Goal: Information Seeking & Learning: Learn about a topic

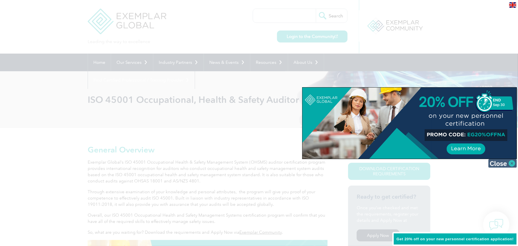
click at [501, 163] on img at bounding box center [502, 163] width 29 height 9
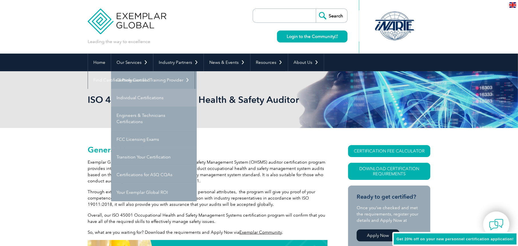
click at [140, 96] on link "Individual Certifications" at bounding box center [154, 98] width 86 height 18
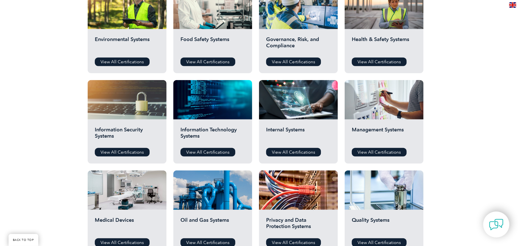
scroll to position [200, 0]
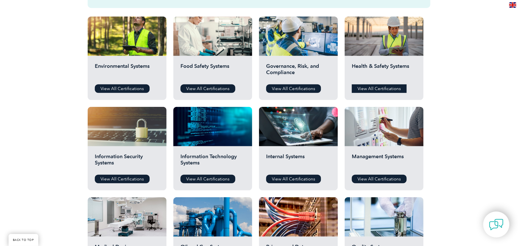
click at [381, 87] on link "View All Certifications" at bounding box center [379, 89] width 55 height 9
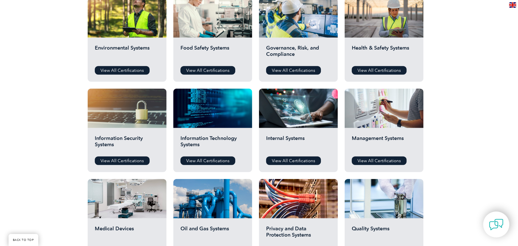
scroll to position [228, 0]
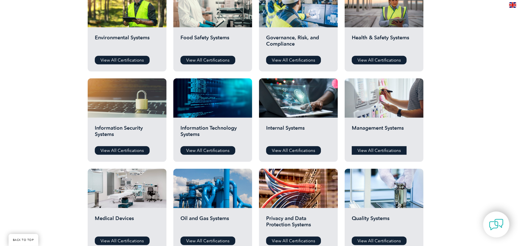
click at [368, 148] on link "View All Certifications" at bounding box center [379, 150] width 55 height 9
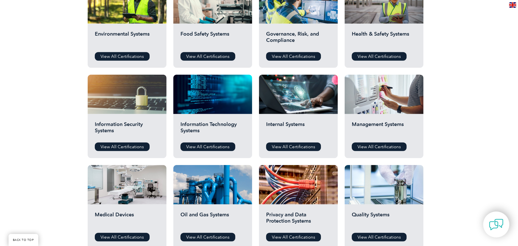
scroll to position [257, 0]
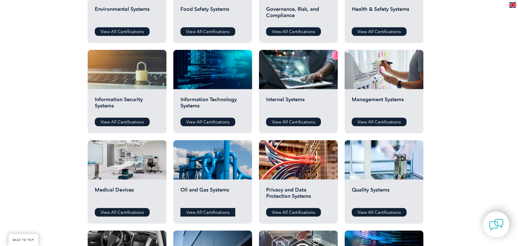
click at [203, 213] on link "View All Certifications" at bounding box center [207, 212] width 55 height 9
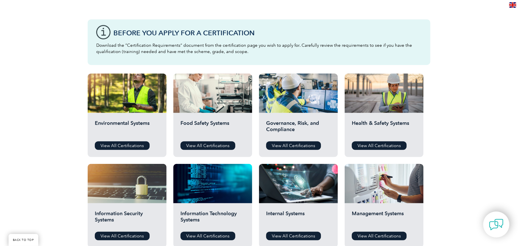
scroll to position [171, 0]
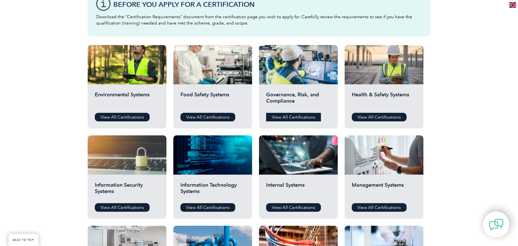
click at [287, 117] on link "View All Certifications" at bounding box center [293, 117] width 55 height 9
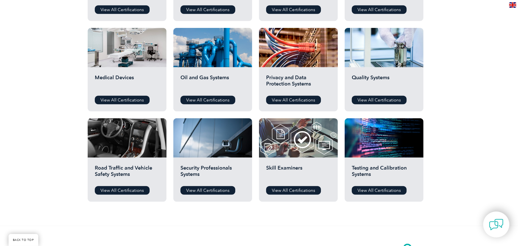
scroll to position [371, 0]
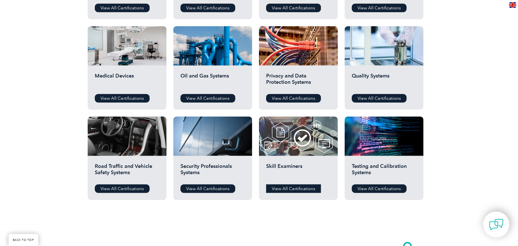
click at [285, 185] on link "View All Certifications" at bounding box center [293, 189] width 55 height 9
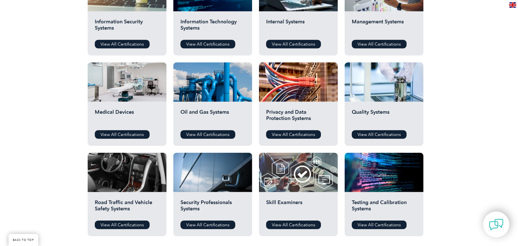
scroll to position [228, 0]
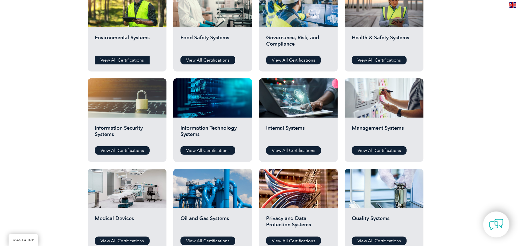
click at [123, 60] on link "View All Certifications" at bounding box center [122, 60] width 55 height 9
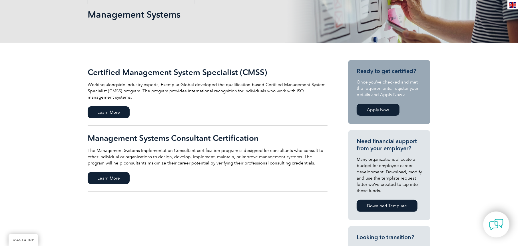
scroll to position [86, 0]
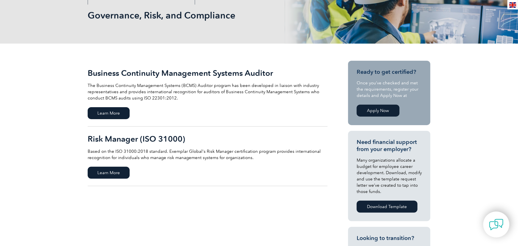
scroll to position [29, 0]
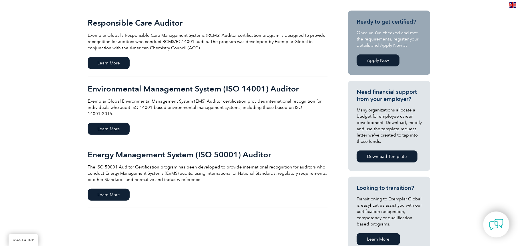
scroll to position [57, 0]
